Goal: Information Seeking & Learning: Learn about a topic

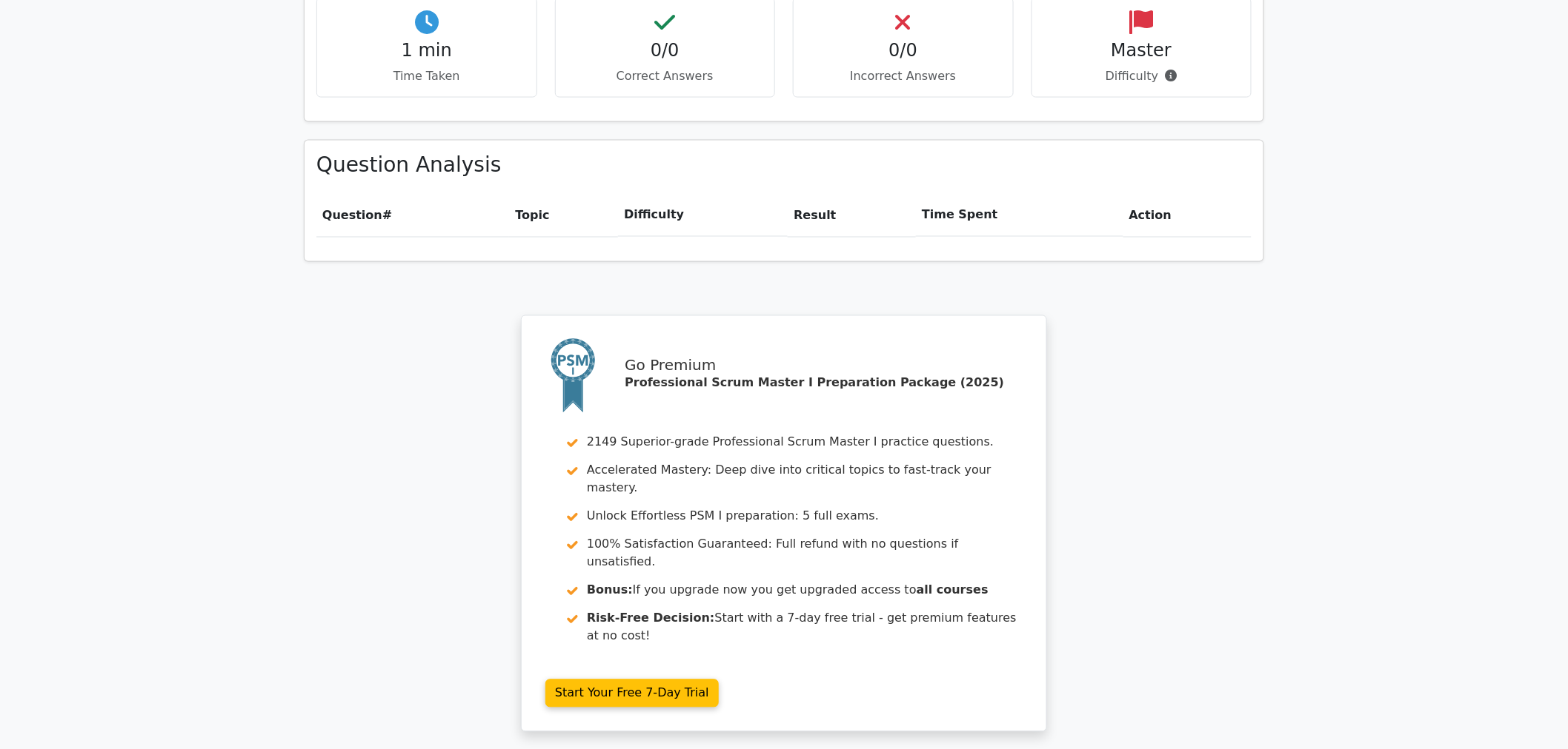
scroll to position [963, 0]
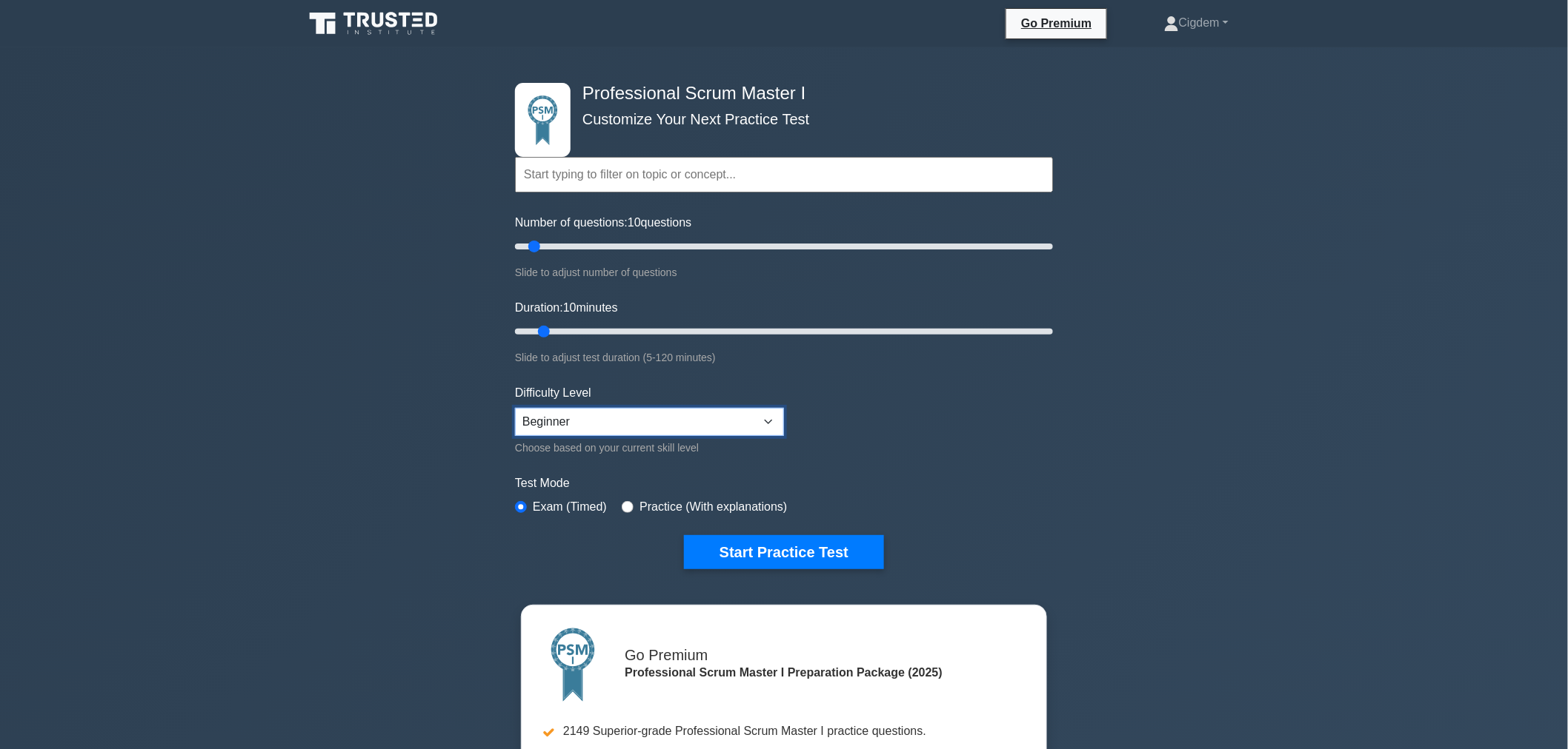
click at [719, 426] on select "Beginner Intermediate Expert" at bounding box center [649, 422] width 269 height 28
select select "intermediate"
click at [515, 408] on select "Beginner Intermediate Expert" at bounding box center [649, 422] width 269 height 28
click at [781, 556] on button "Start Practice Test" at bounding box center [784, 552] width 200 height 34
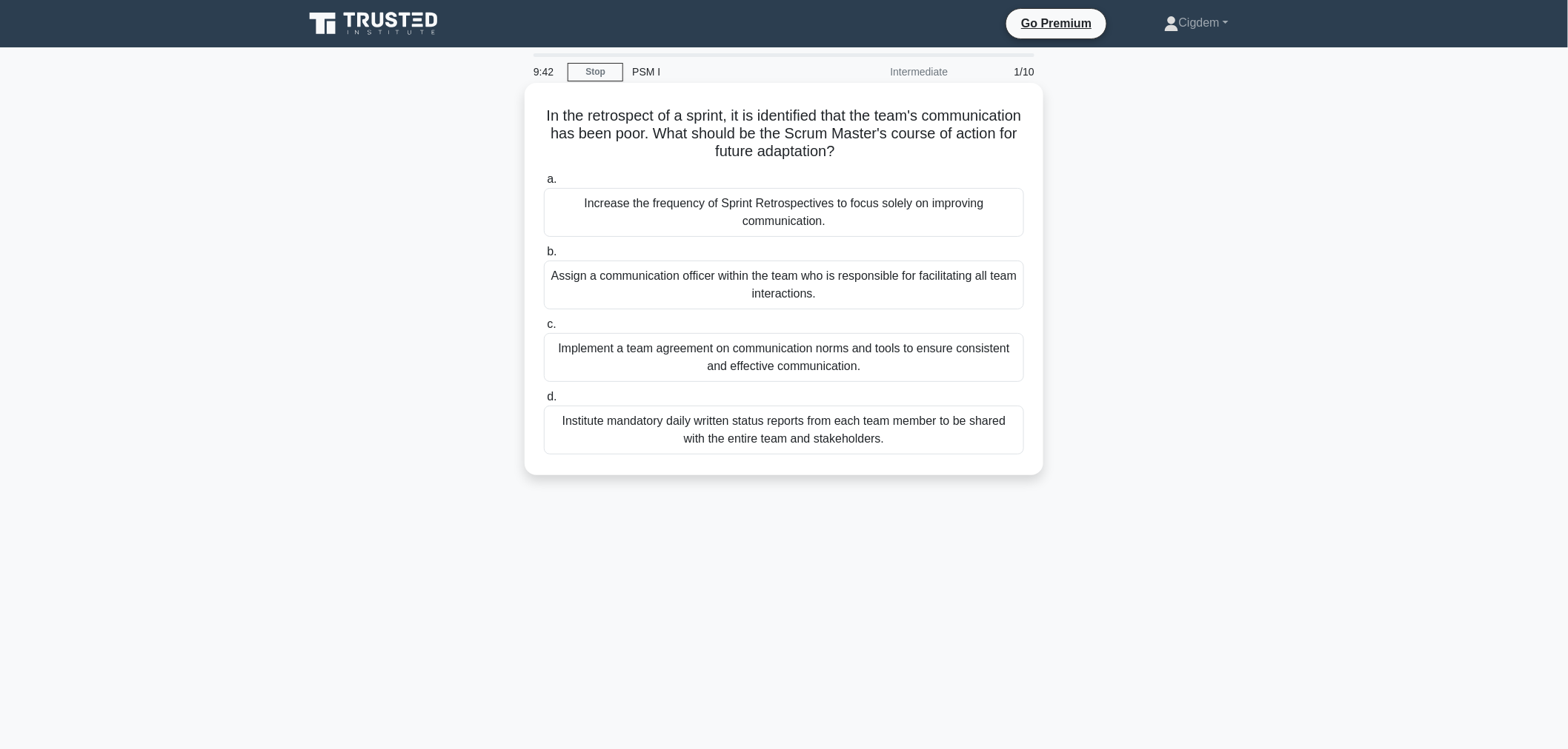
click at [924, 350] on div "Implement a team agreement on communication norms and tools to ensure consisten…" at bounding box center [784, 357] width 480 height 49
click at [544, 330] on input "c. Implement a team agreement on communication norms and tools to ensure consis…" at bounding box center [544, 325] width 0 height 10
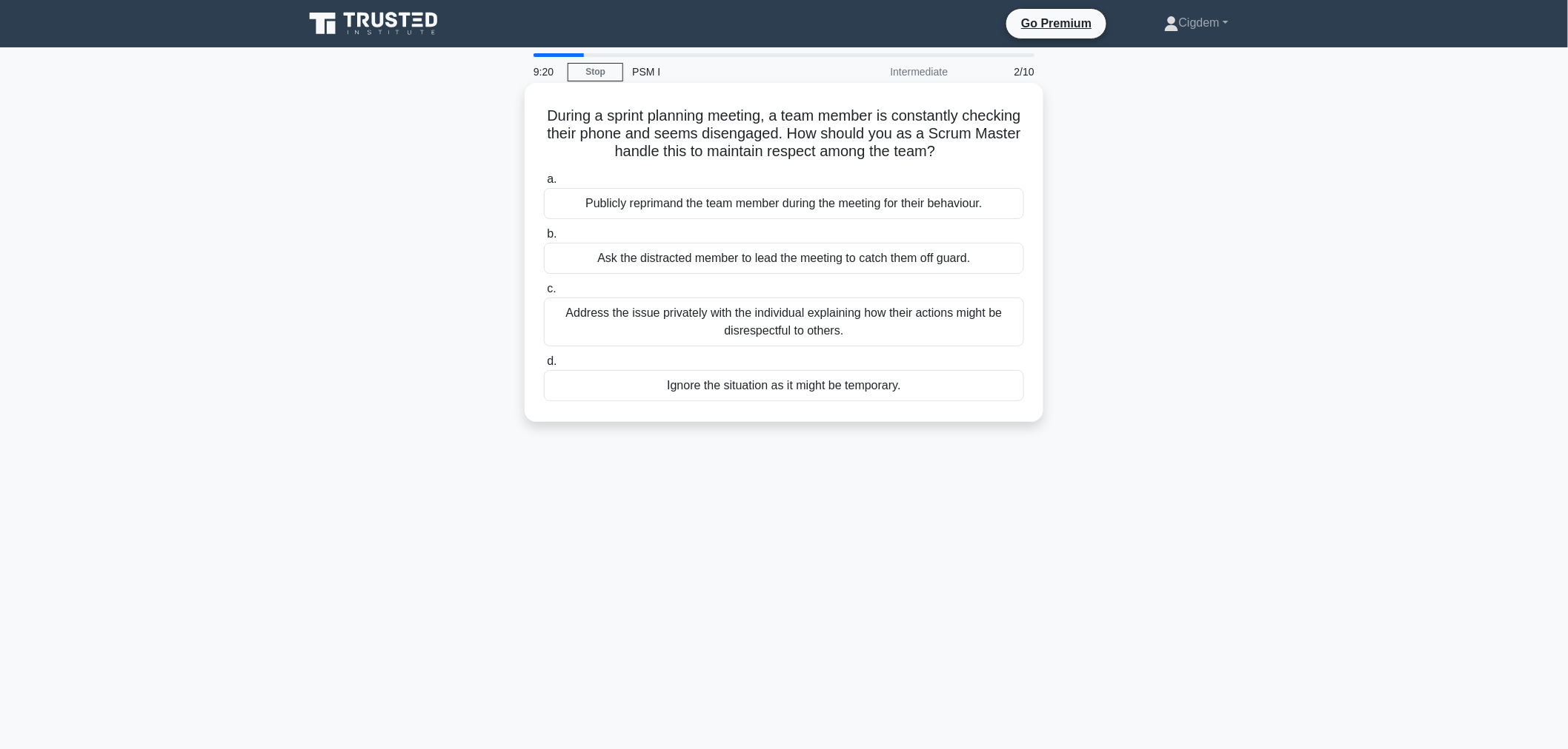
click at [923, 321] on div "Address the issue privately with the individual explaining how their actions mi…" at bounding box center [784, 322] width 480 height 49
click at [544, 294] on input "c. Address the issue privately with the individual explaining how their actions…" at bounding box center [544, 289] width 0 height 10
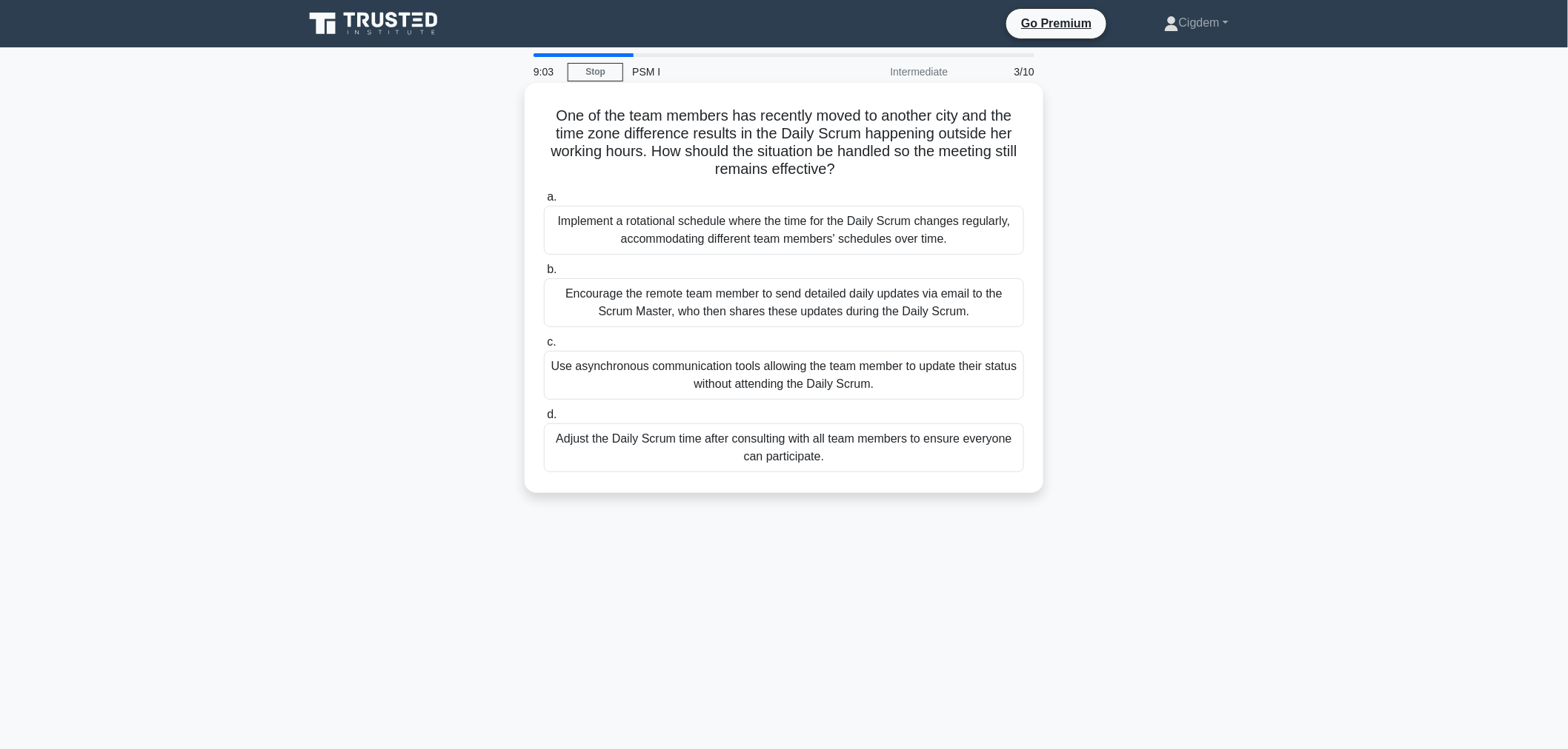
click at [837, 235] on div "Implement a rotational schedule where the time for the Daily Scrum changes regu…" at bounding box center [784, 230] width 480 height 49
click at [544, 202] on input "a. Implement a rotational schedule where the time for the Daily Scrum changes r…" at bounding box center [544, 197] width 0 height 10
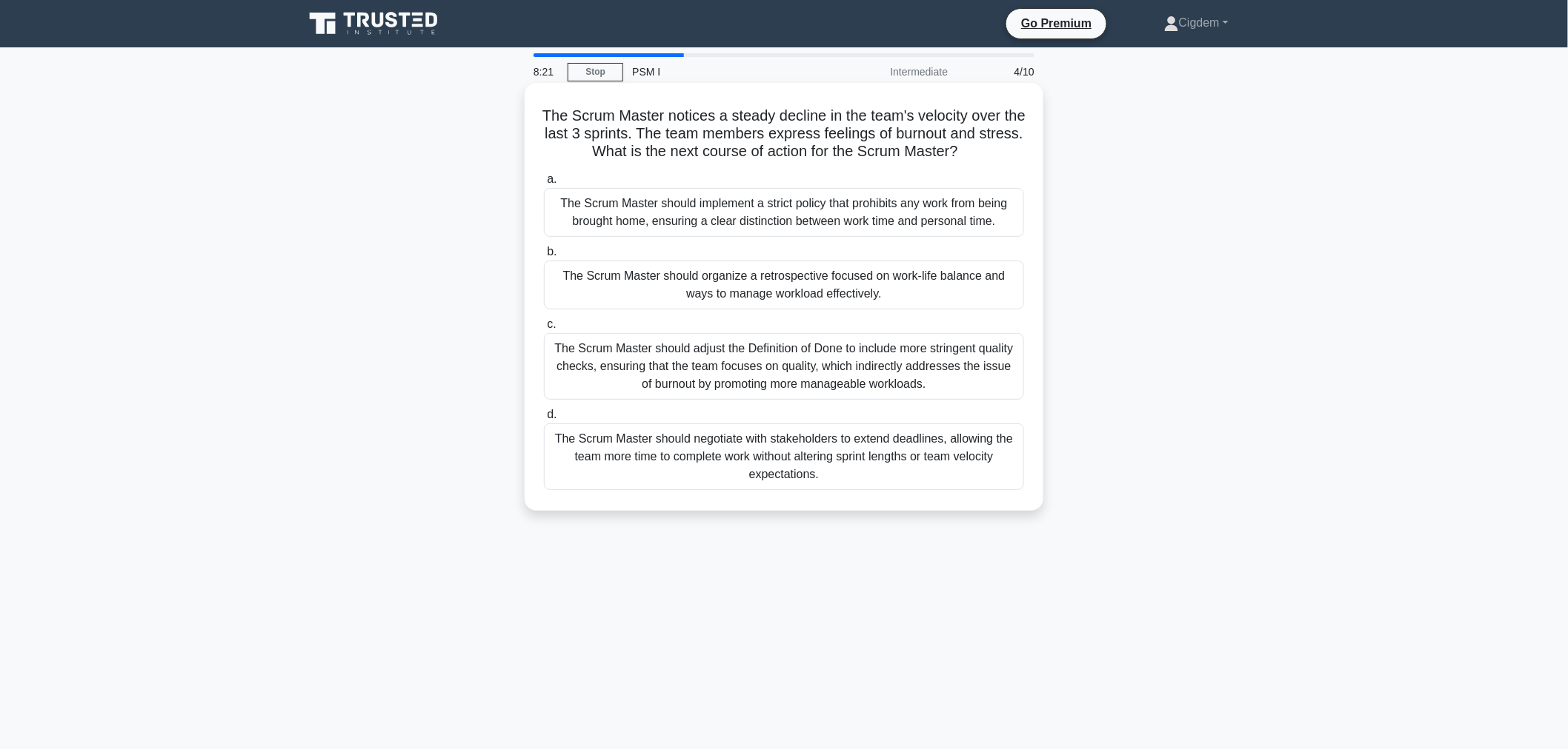
click at [823, 366] on div "The Scrum Master should adjust the Definition of Done to include more stringent…" at bounding box center [784, 366] width 480 height 67
click at [544, 330] on input "c. The Scrum Master should adjust the Definition of Done to include more string…" at bounding box center [544, 325] width 0 height 10
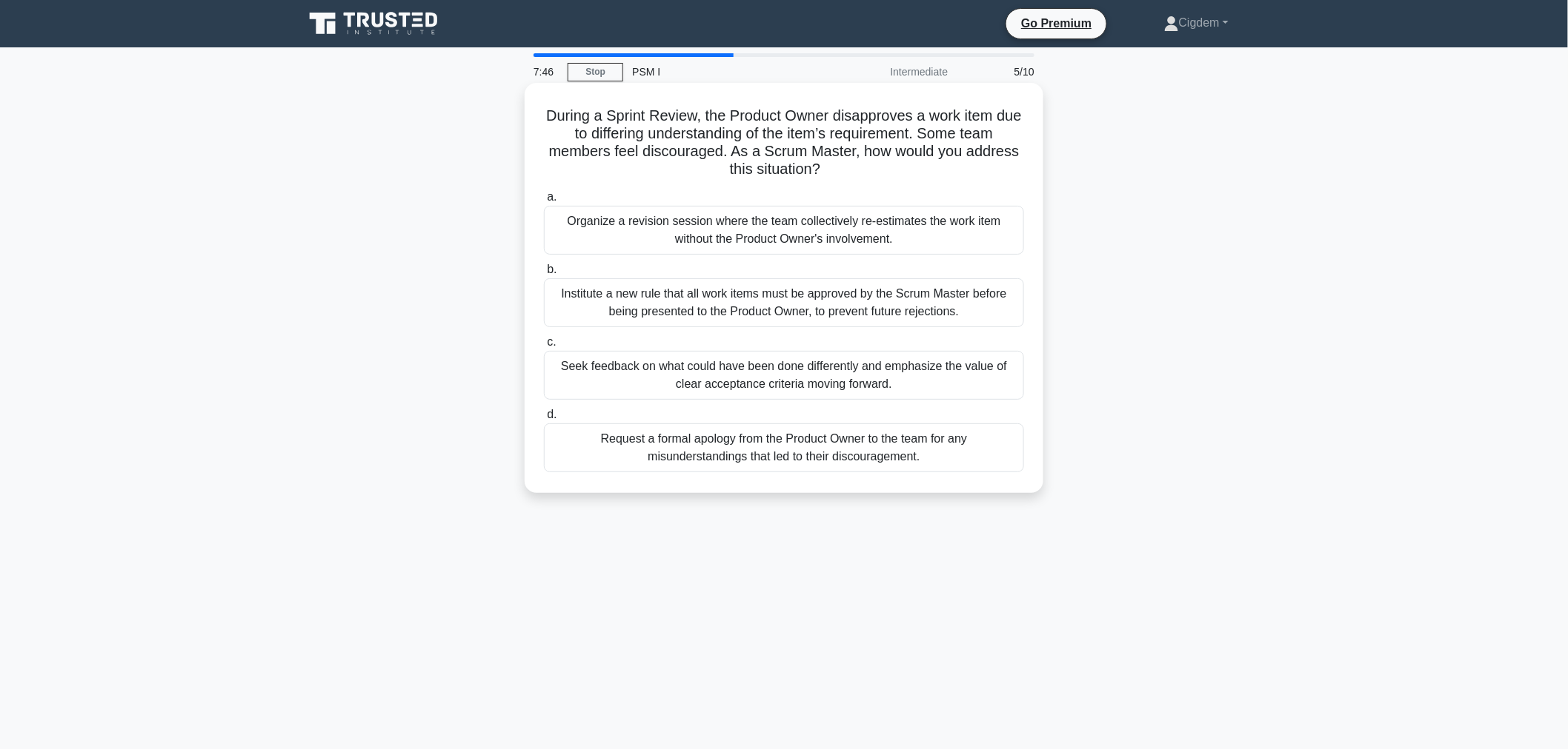
click at [927, 372] on div "Seek feedback on what could have been done differently and emphasize the value …" at bounding box center [784, 375] width 480 height 49
click at [544, 347] on input "c. Seek feedback on what could have been done differently and emphasize the val…" at bounding box center [544, 342] width 0 height 10
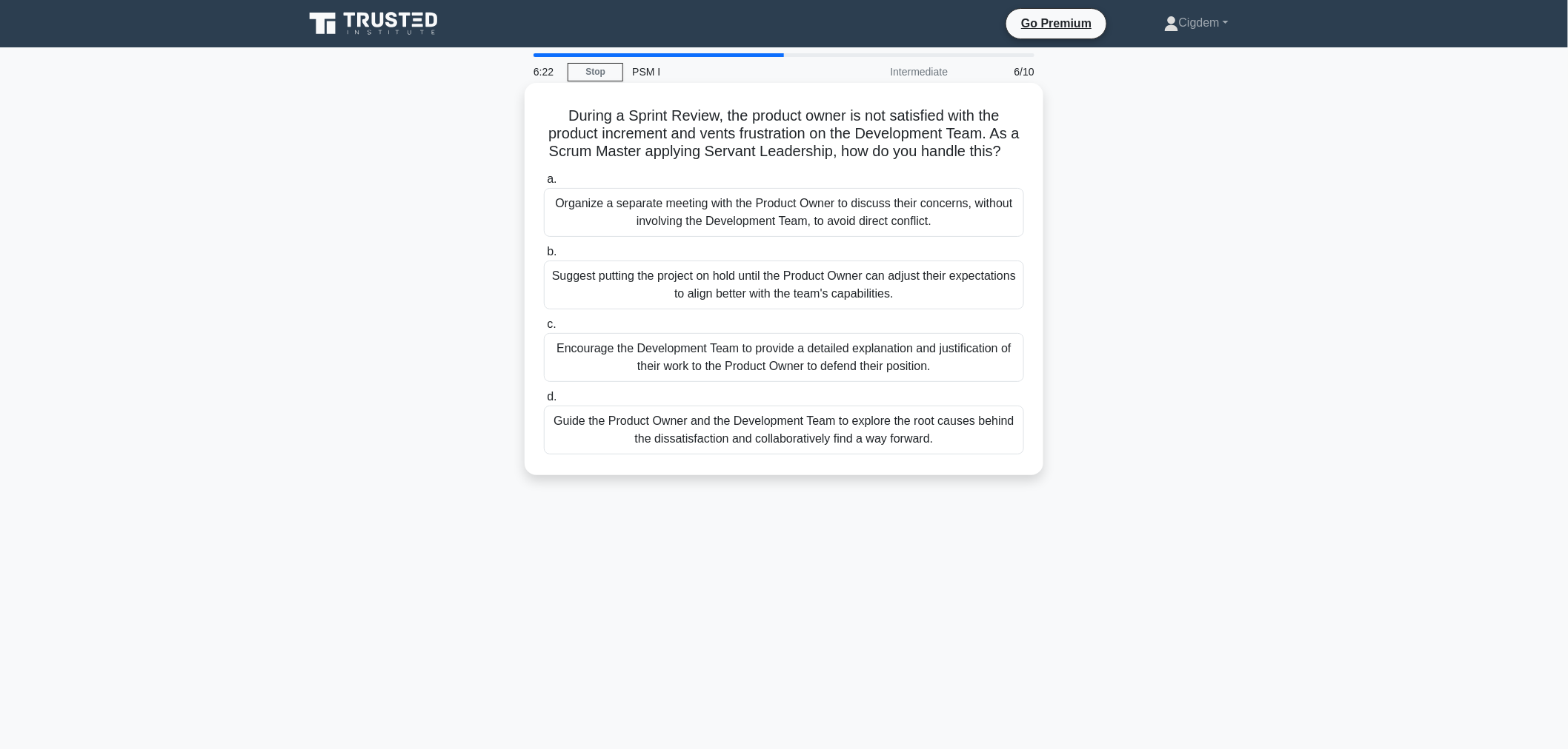
click at [810, 445] on div "Guide the Product Owner and the Development Team to explore the root causes beh…" at bounding box center [784, 430] width 480 height 49
click at [544, 402] on input "d. Guide the Product Owner and the Development Team to explore the root causes …" at bounding box center [544, 397] width 0 height 10
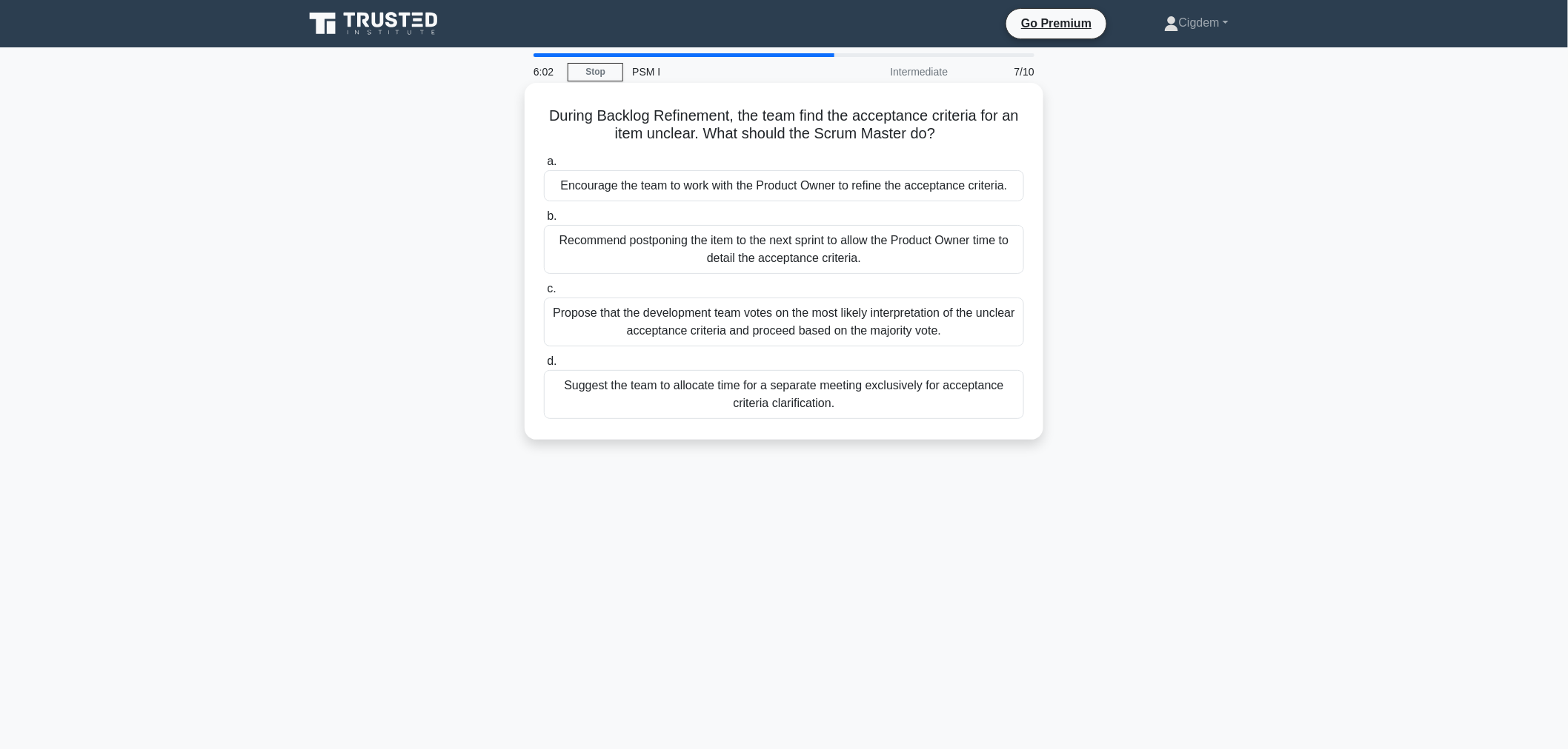
click at [949, 181] on div "Encourage the team to work with the Product Owner to refine the acceptance crit…" at bounding box center [784, 185] width 480 height 31
click at [544, 166] on input "a. Encourage the team to work with the Product Owner to refine the acceptance c…" at bounding box center [544, 161] width 0 height 10
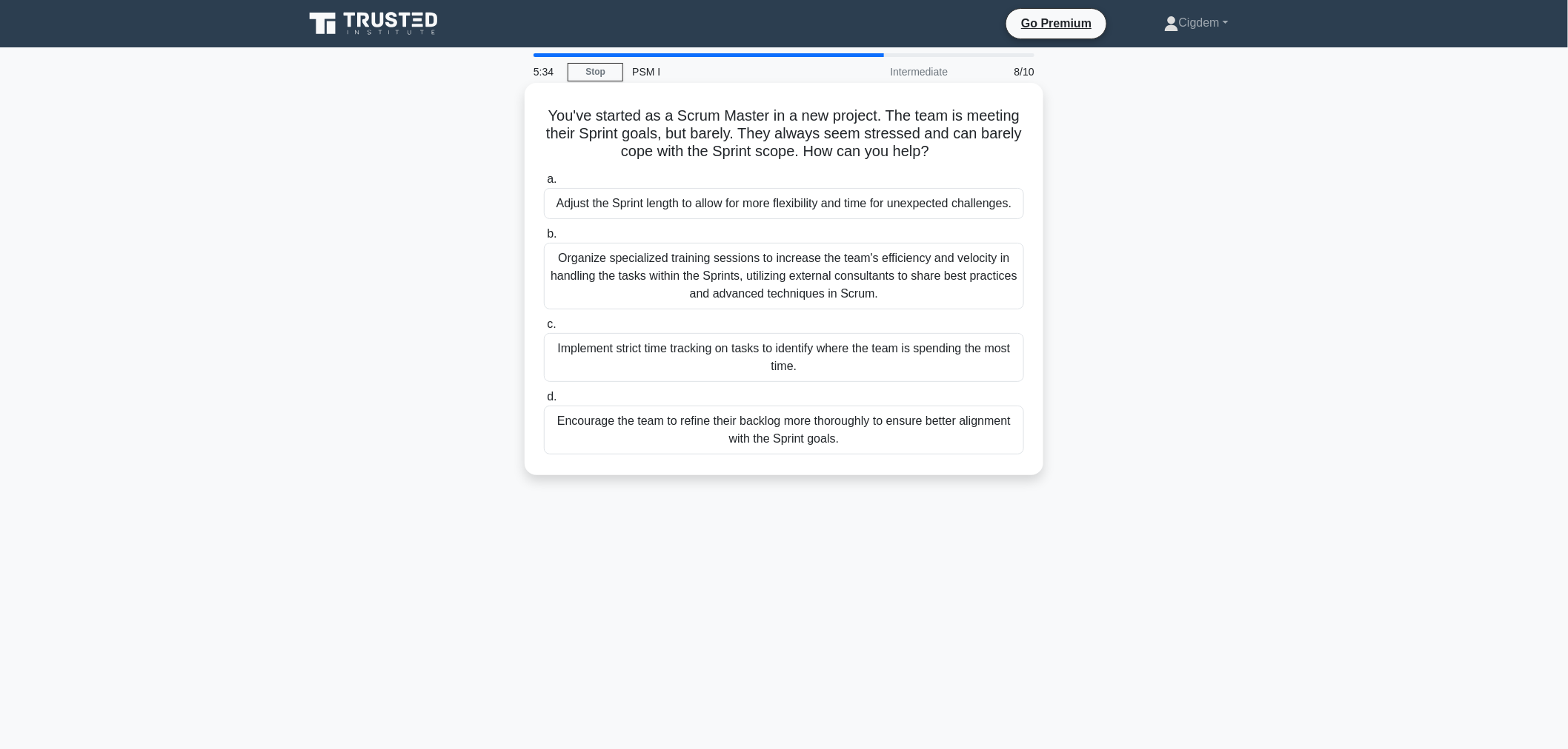
click at [825, 424] on div "Encourage the team to refine their backlog more thoroughly to ensure better ali…" at bounding box center [784, 430] width 480 height 49
click at [544, 402] on input "d. Encourage the team to refine their backlog more thoroughly to ensure better …" at bounding box center [544, 397] width 0 height 10
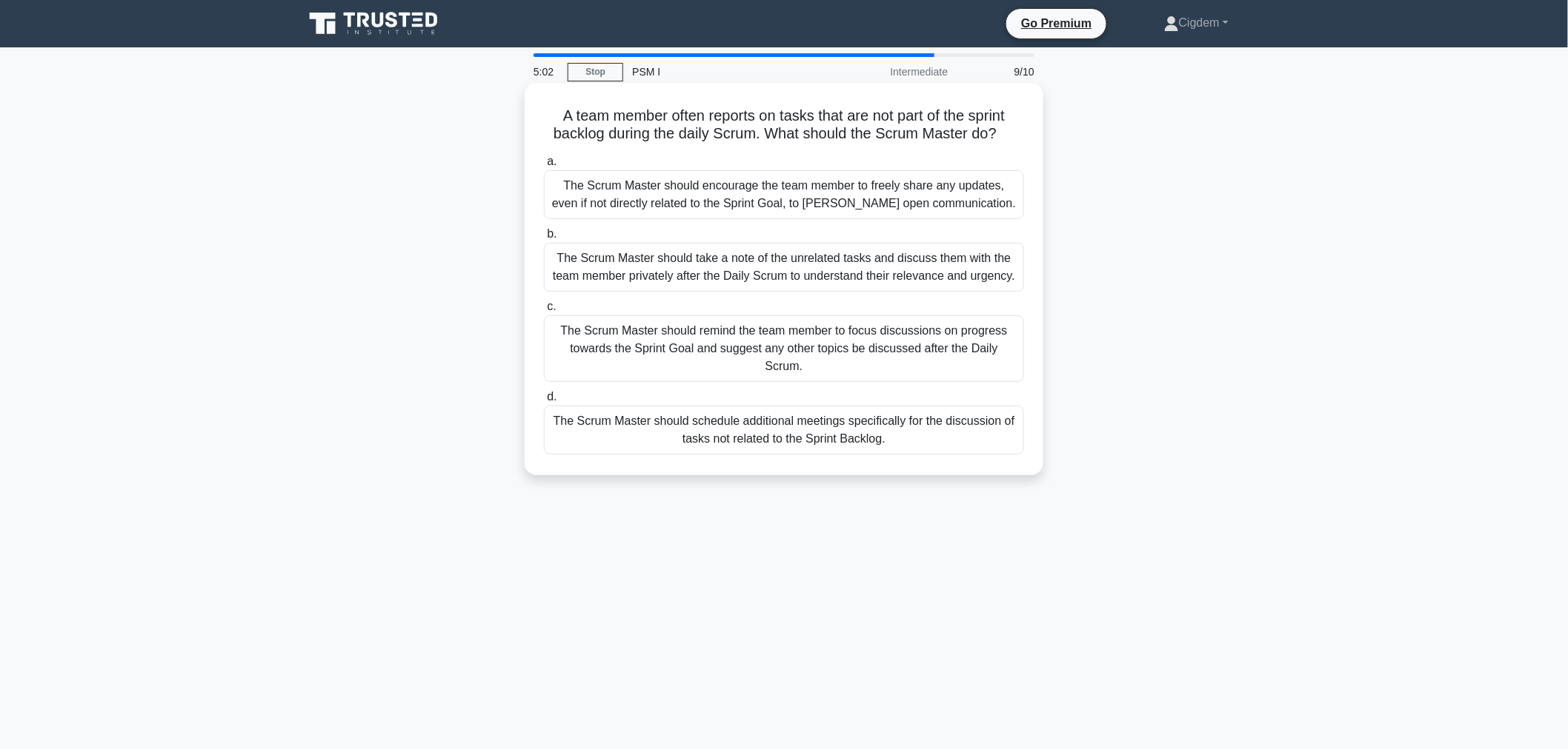
click at [870, 340] on div "The Scrum Master should remind the team member to focus discussions on progress…" at bounding box center [784, 349] width 480 height 67
click at [544, 312] on input "c. The Scrum Master should remind the team member to focus discussions on progr…" at bounding box center [544, 307] width 0 height 10
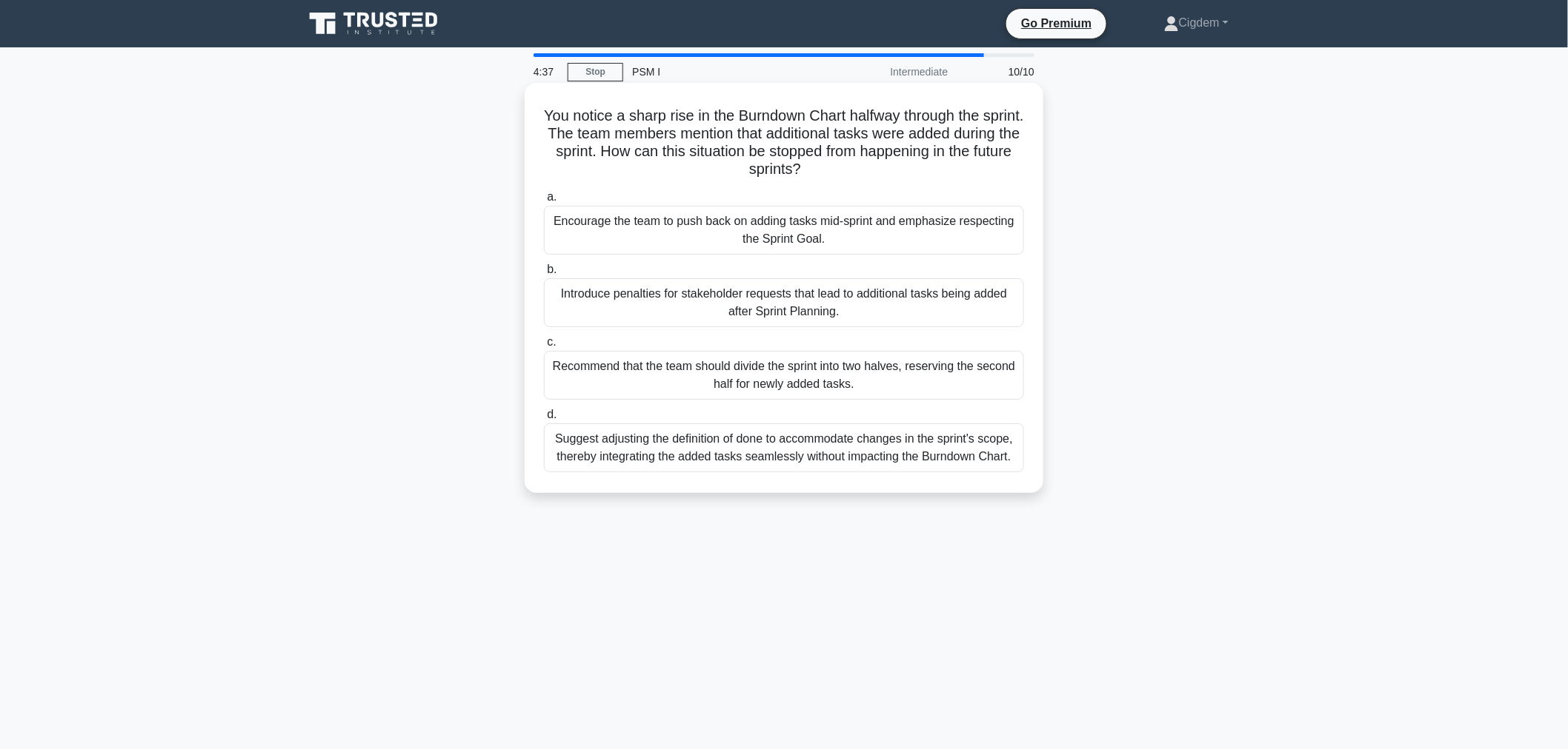
click at [833, 456] on div "Suggest adjusting the definition of done to accommodate changes in the sprint's…" at bounding box center [784, 448] width 480 height 49
click at [544, 420] on input "d. Suggest adjusting the definition of done to accommodate changes in the sprin…" at bounding box center [544, 415] width 0 height 10
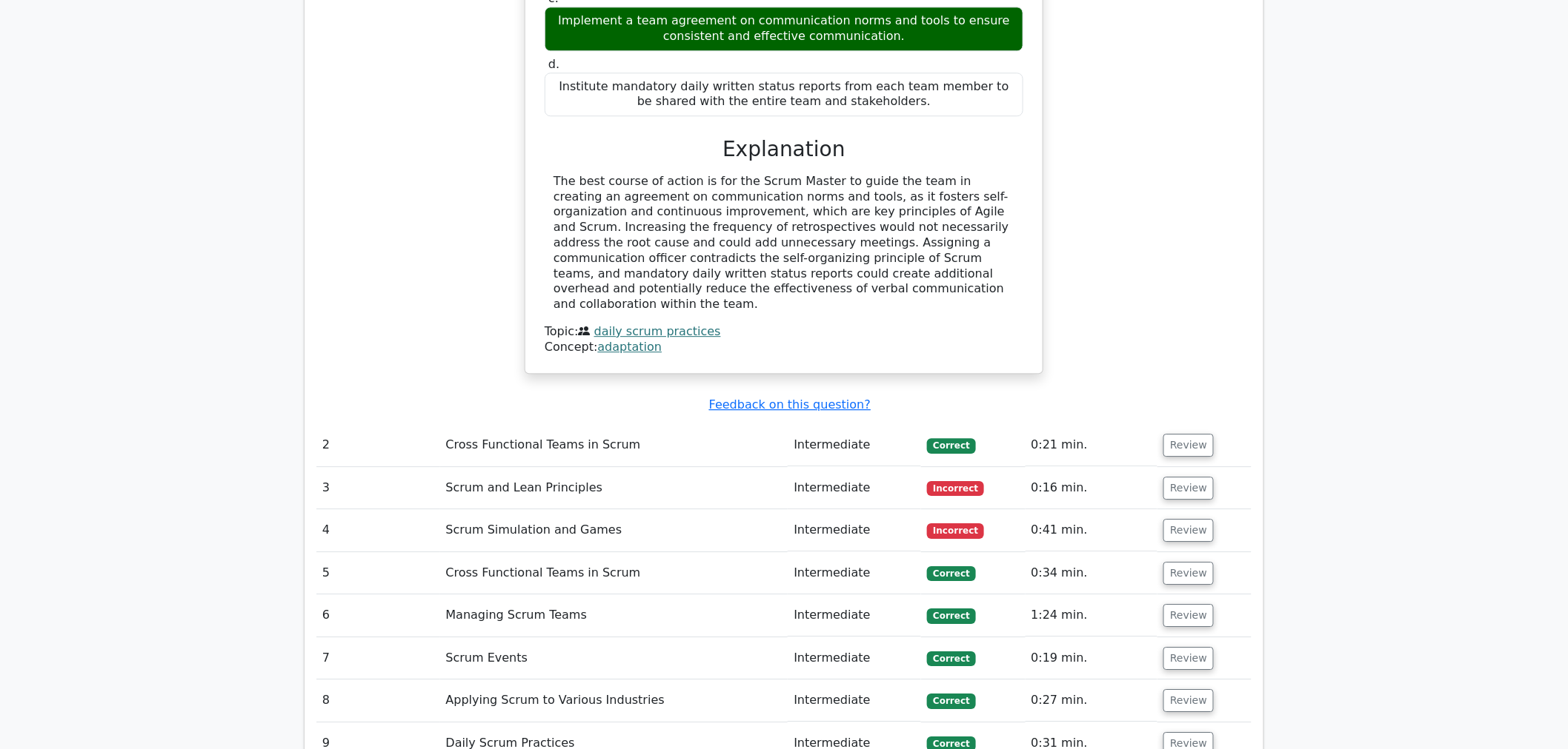
scroll to position [1649, 0]
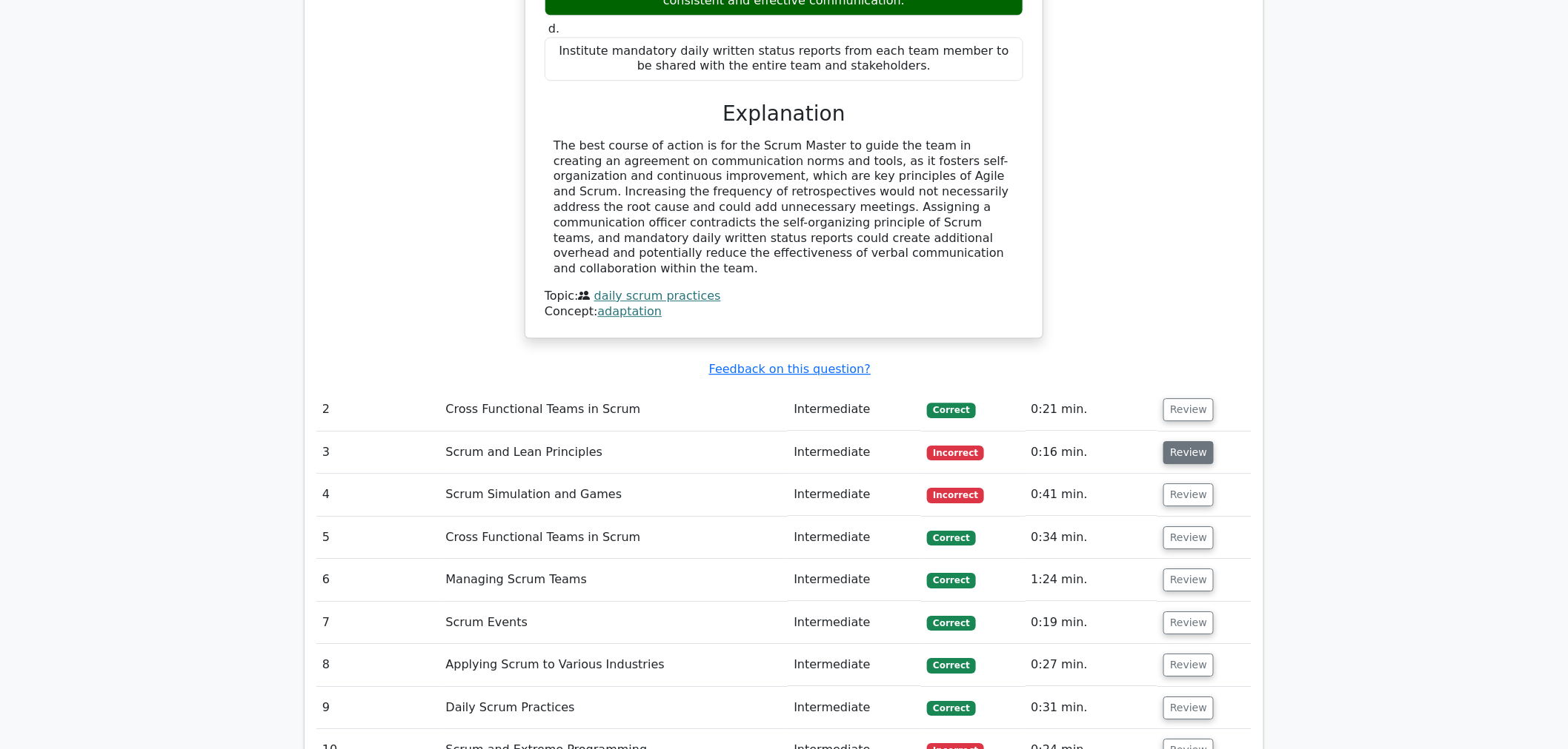
click at [1183, 442] on button "Review" at bounding box center [1188, 453] width 50 height 23
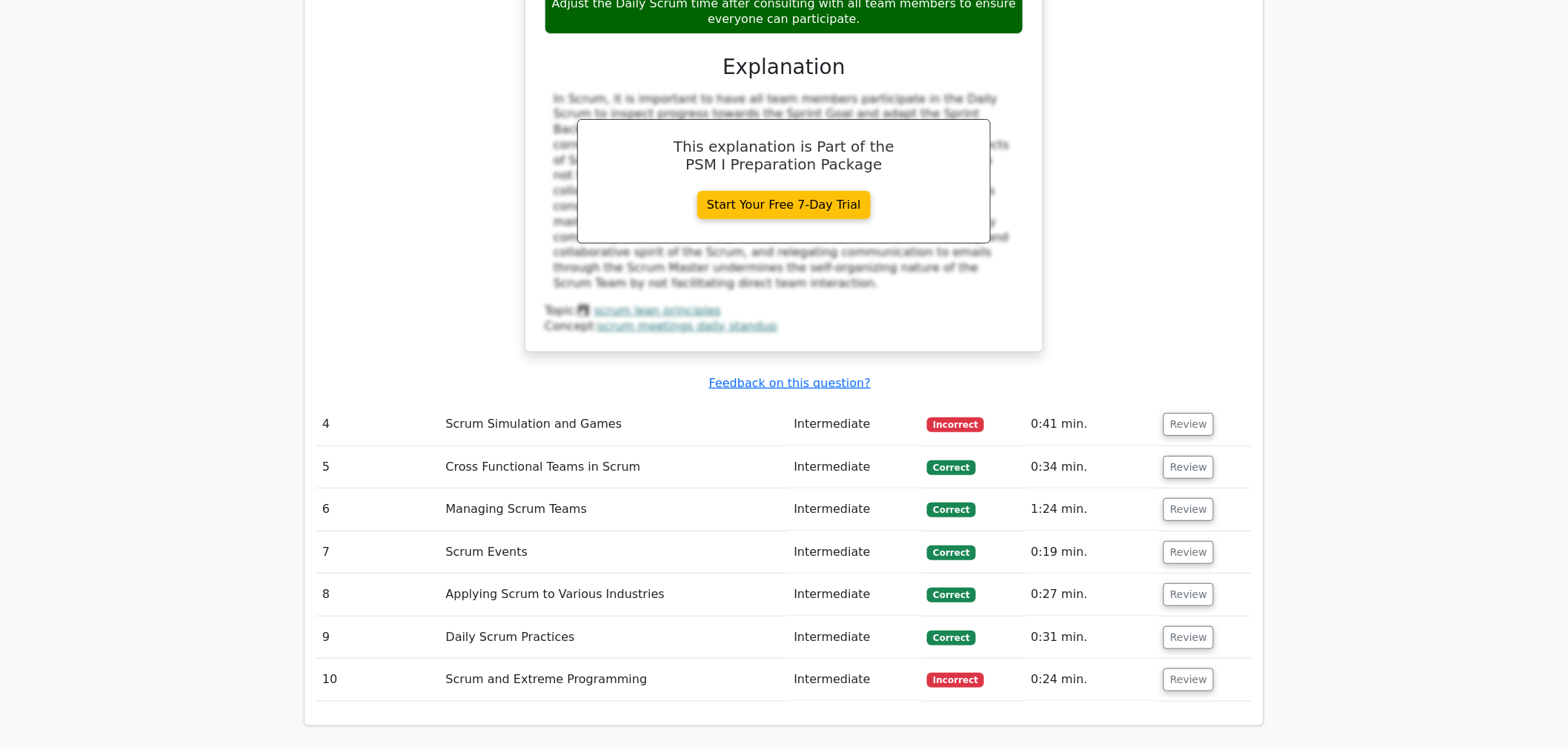
scroll to position [2497, 0]
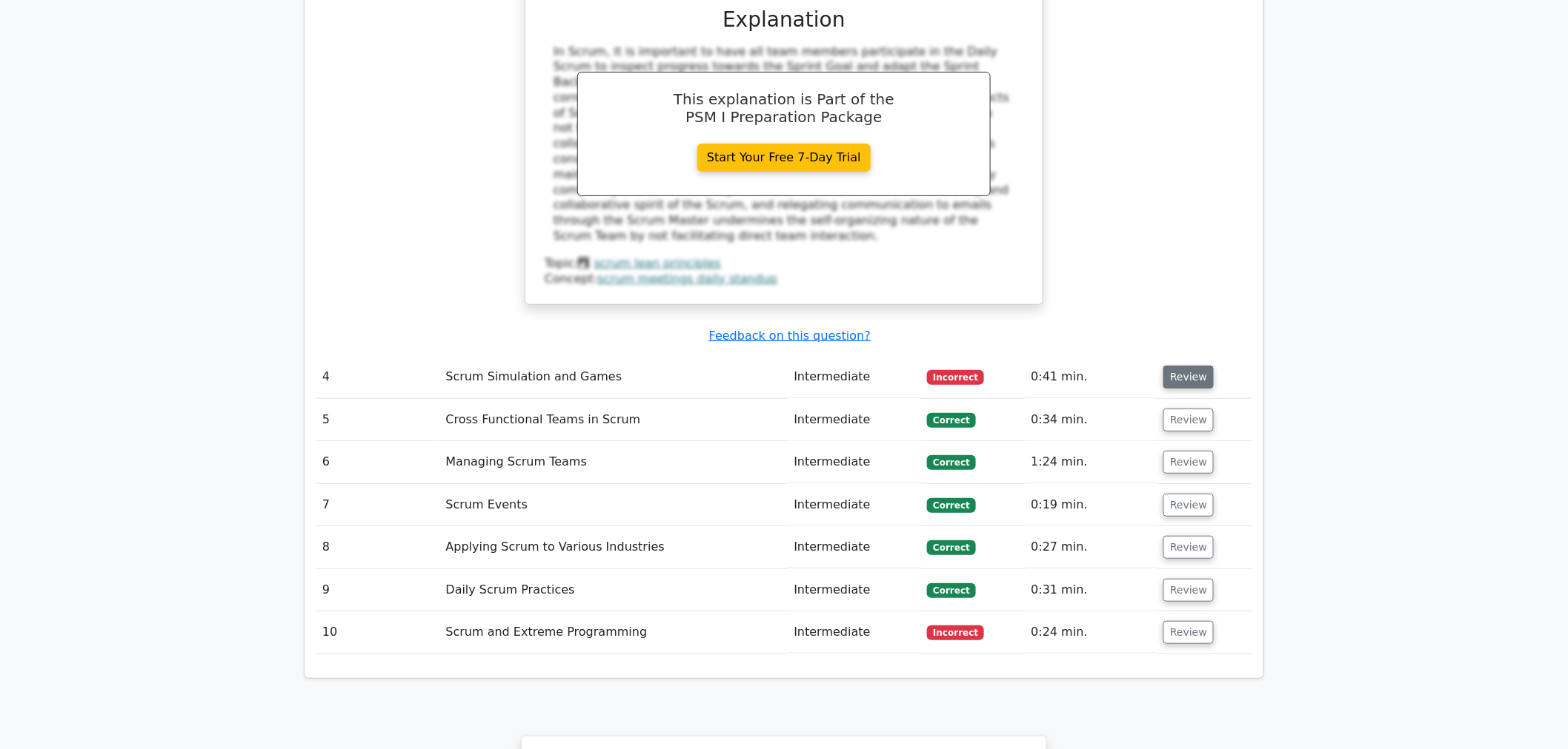
click at [1194, 366] on button "Review" at bounding box center [1188, 377] width 50 height 23
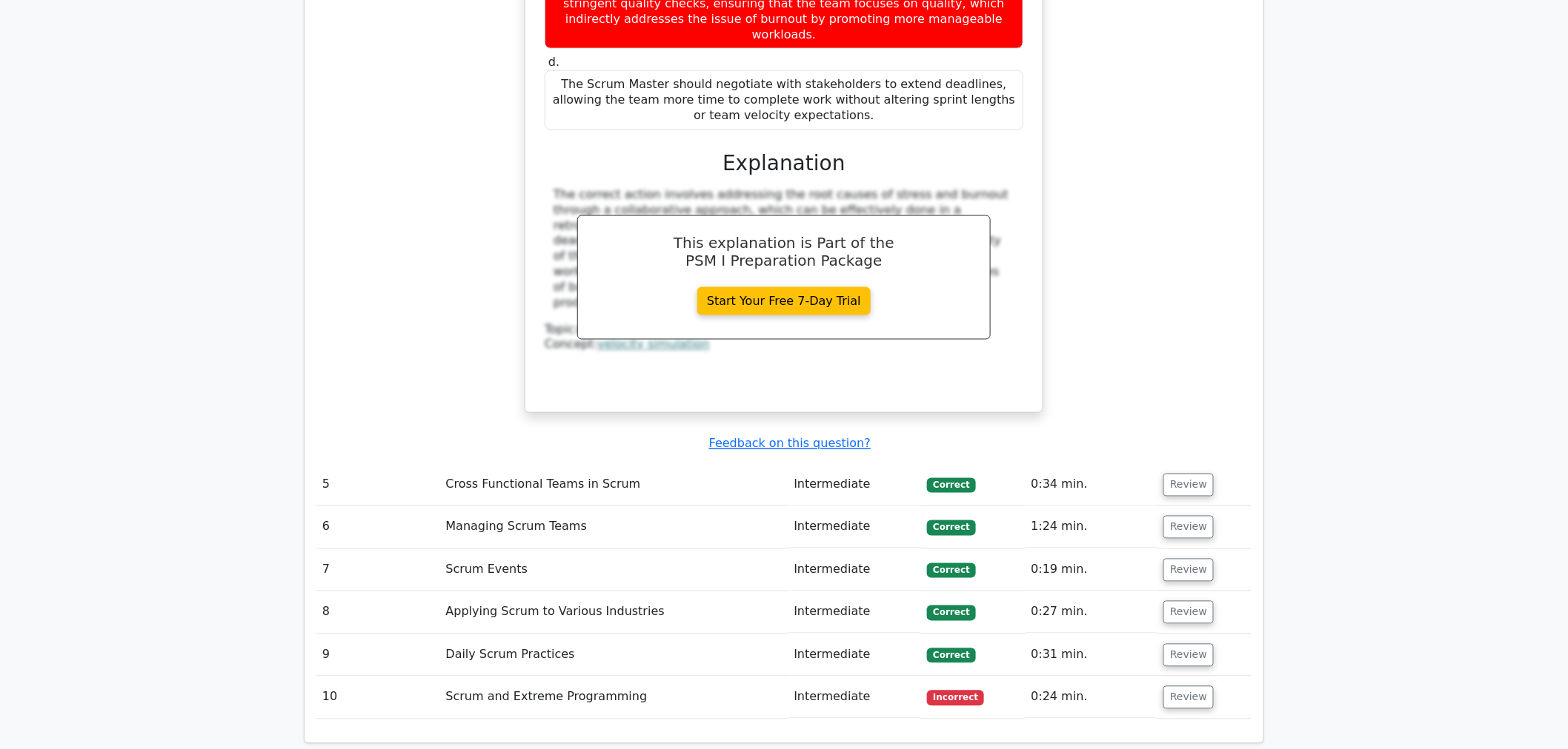
scroll to position [3173, 0]
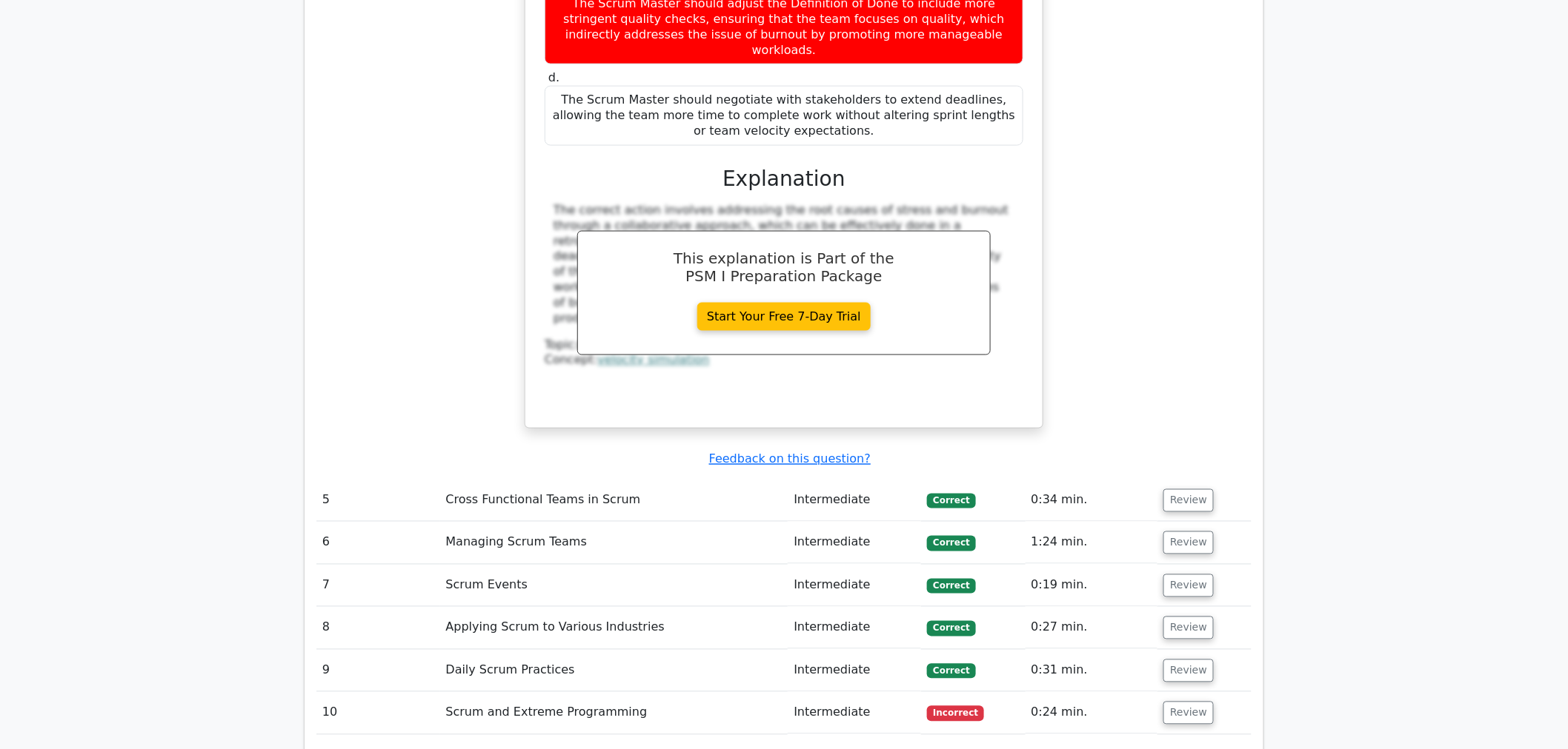
click at [969, 706] on span "Incorrect" at bounding box center [956, 714] width 57 height 15
click at [1171, 702] on button "Review" at bounding box center [1188, 713] width 50 height 23
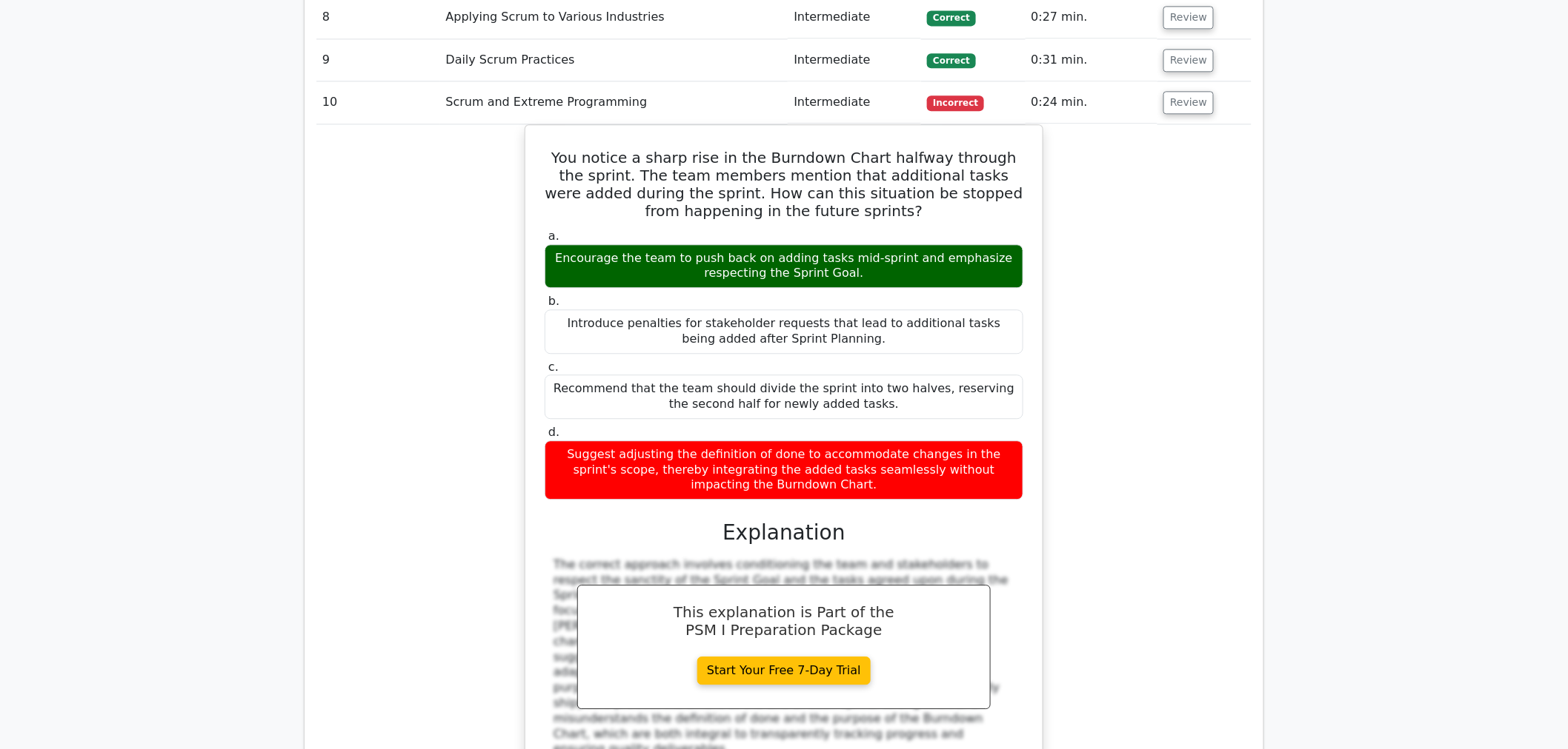
scroll to position [3806, 0]
